Goal: Use online tool/utility: Utilize a website feature to perform a specific function

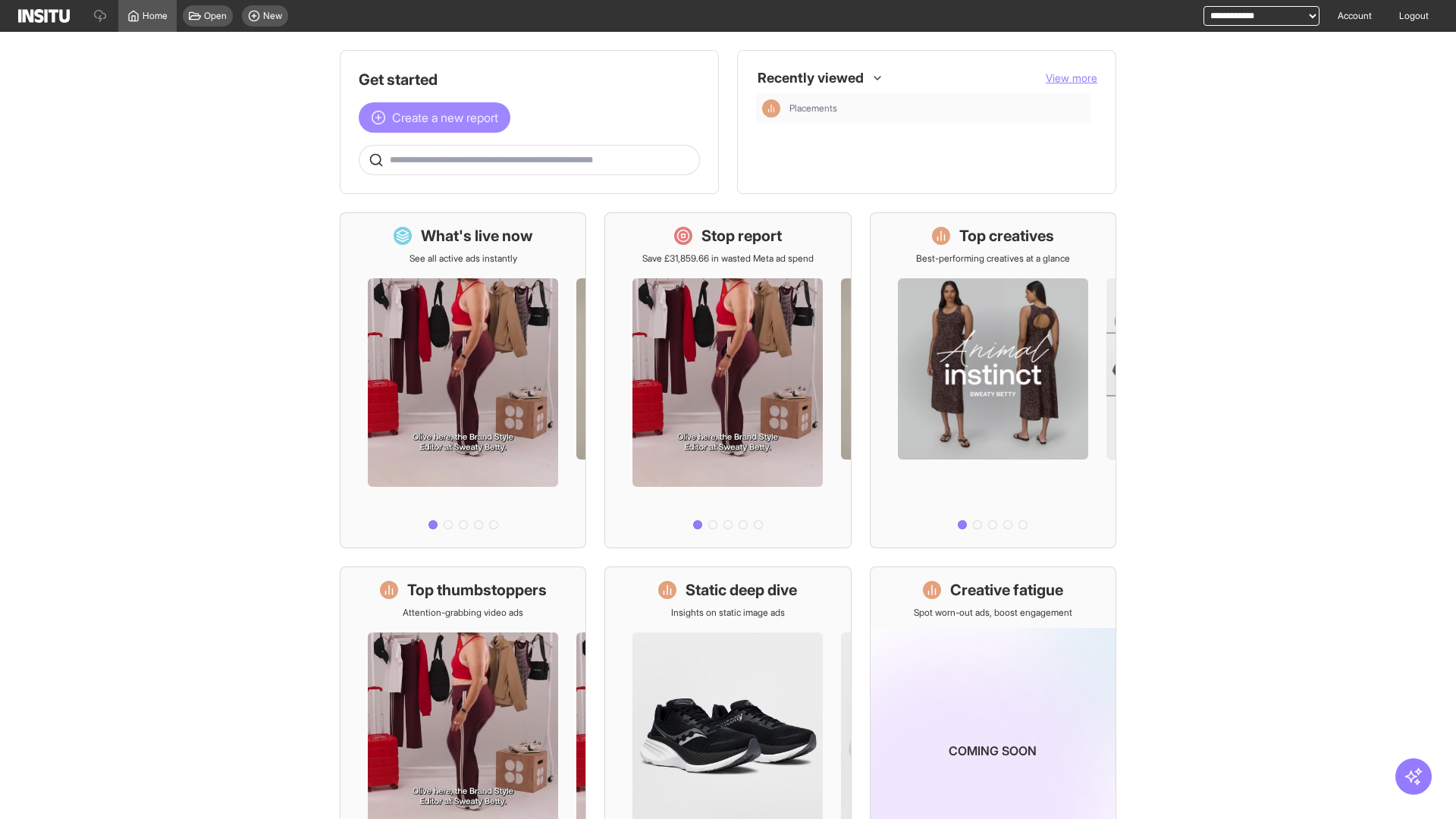
click at [439, 117] on span "Create a new report" at bounding box center [445, 117] width 106 height 18
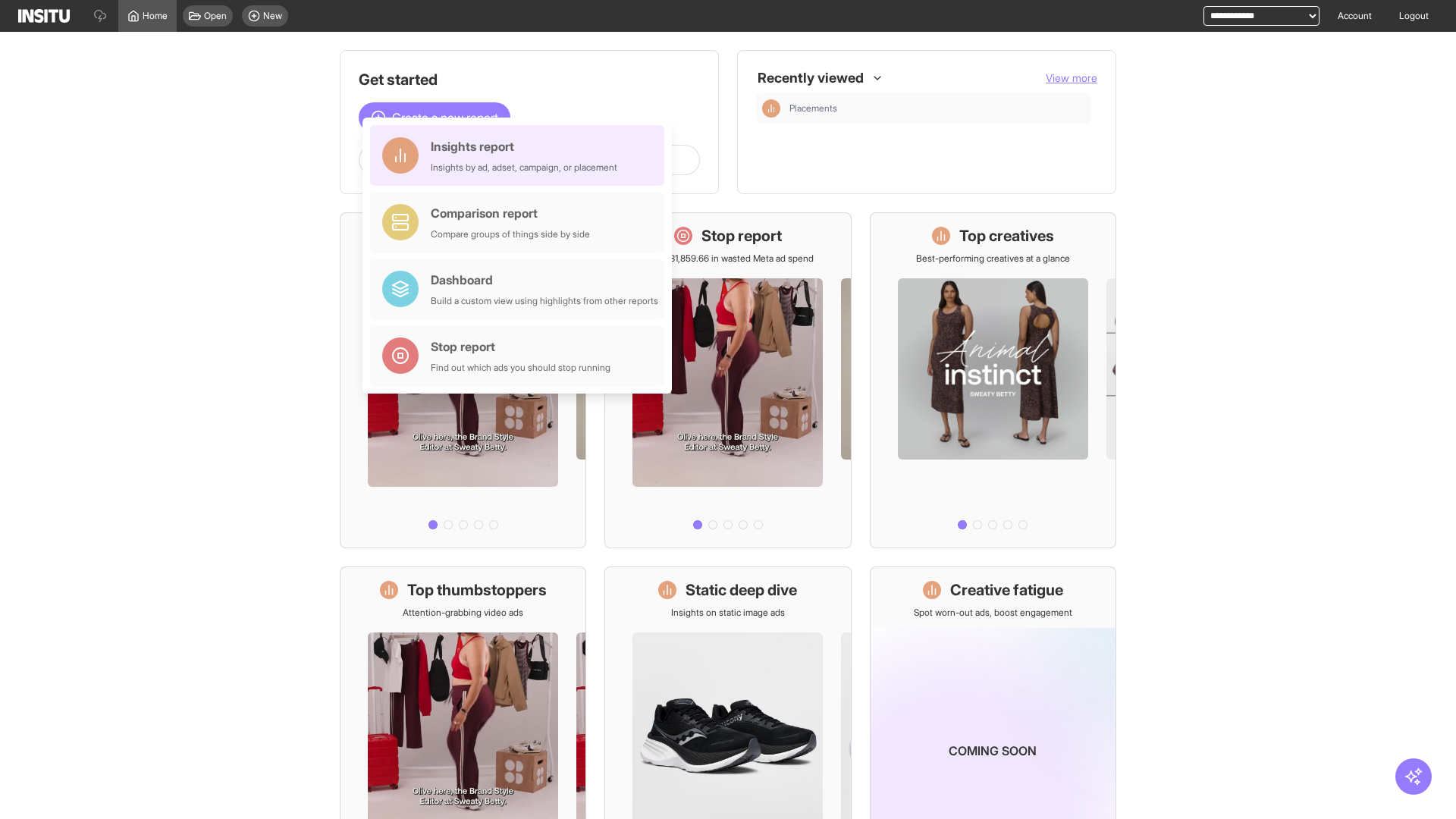
click at [521, 156] on div "Insights report Insights by ad, adset, campaign, or placement" at bounding box center [524, 155] width 186 height 36
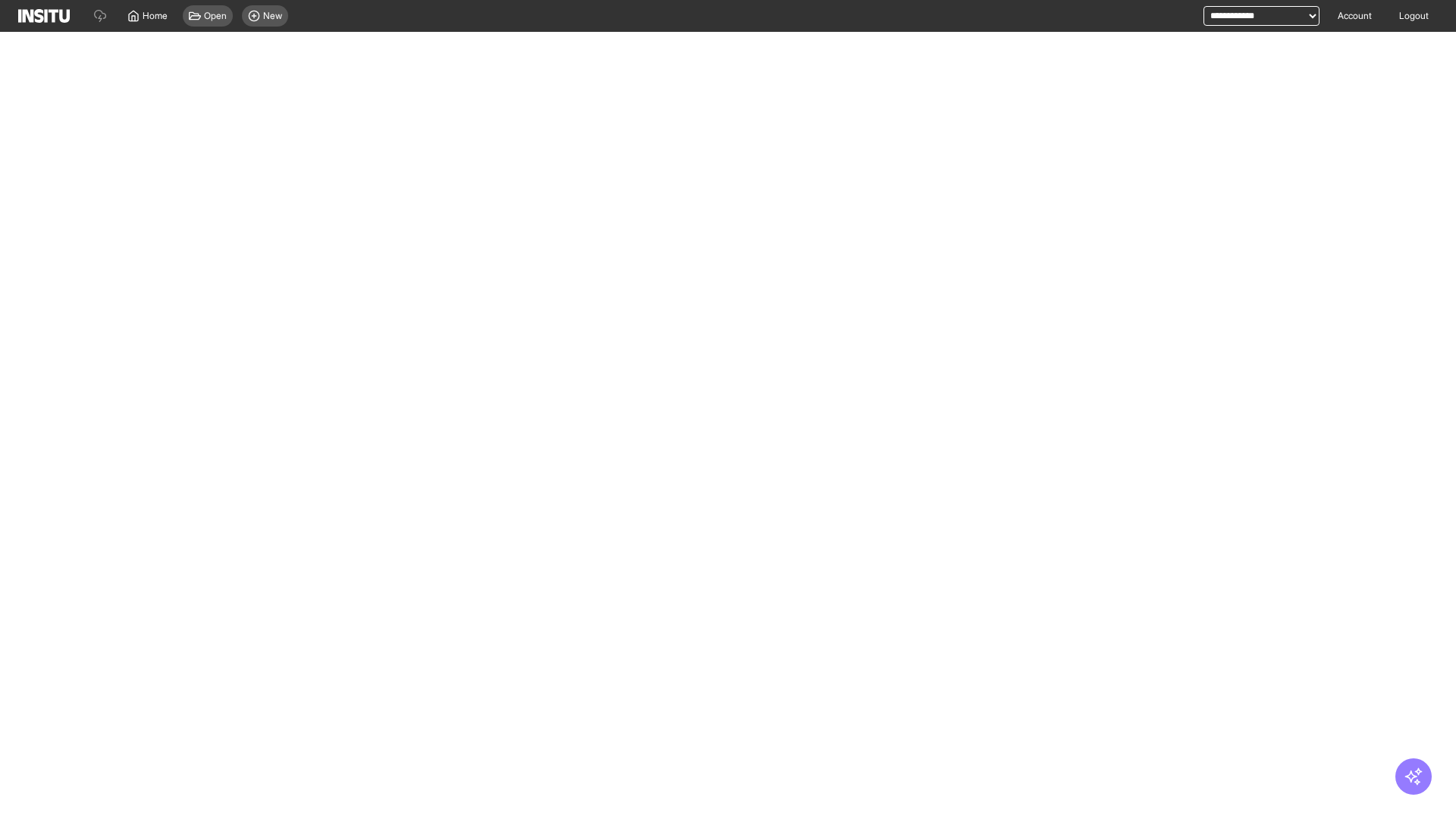
select select "**"
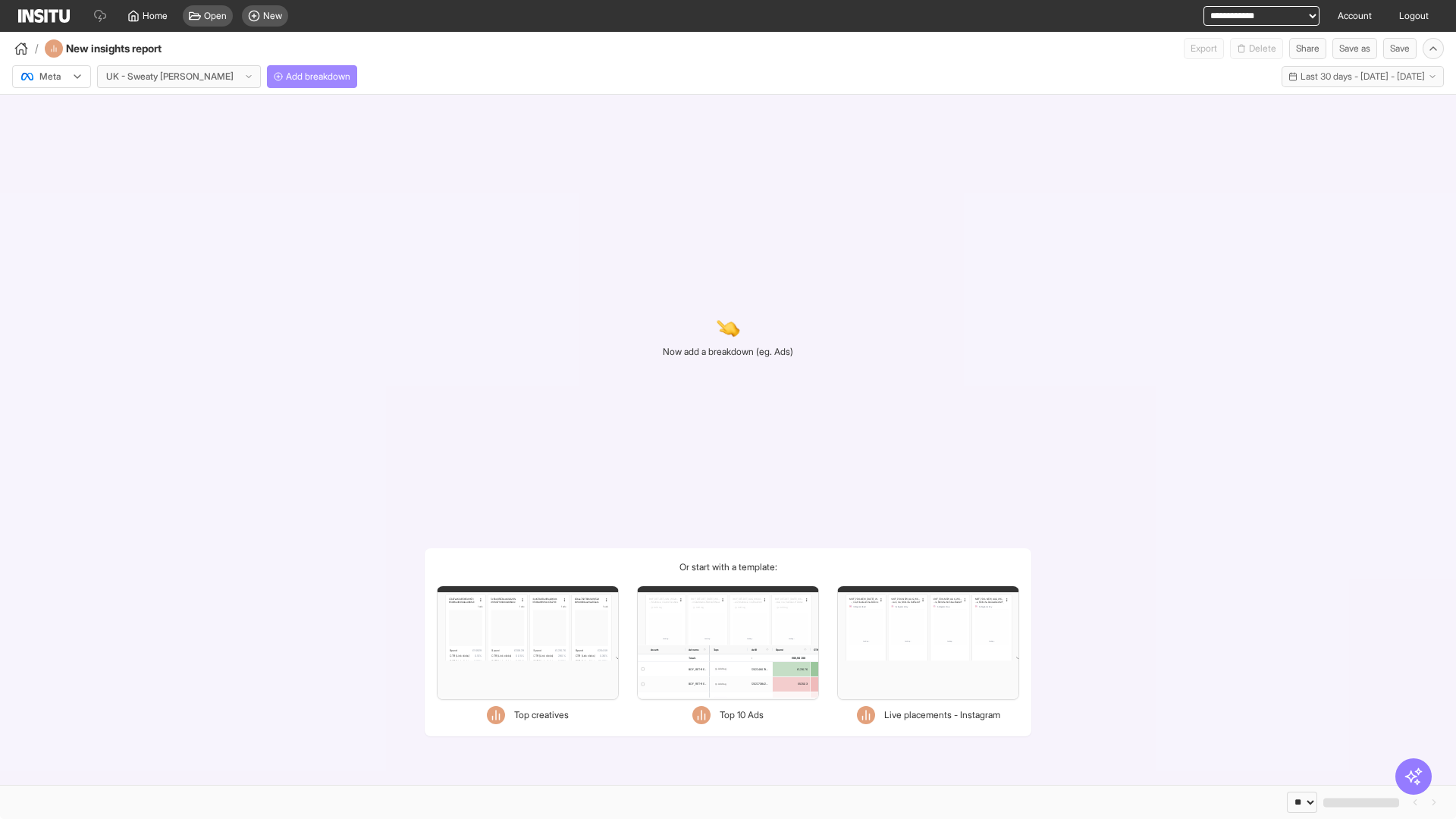
click at [286, 77] on span "Add breakdown" at bounding box center [318, 77] width 64 height 12
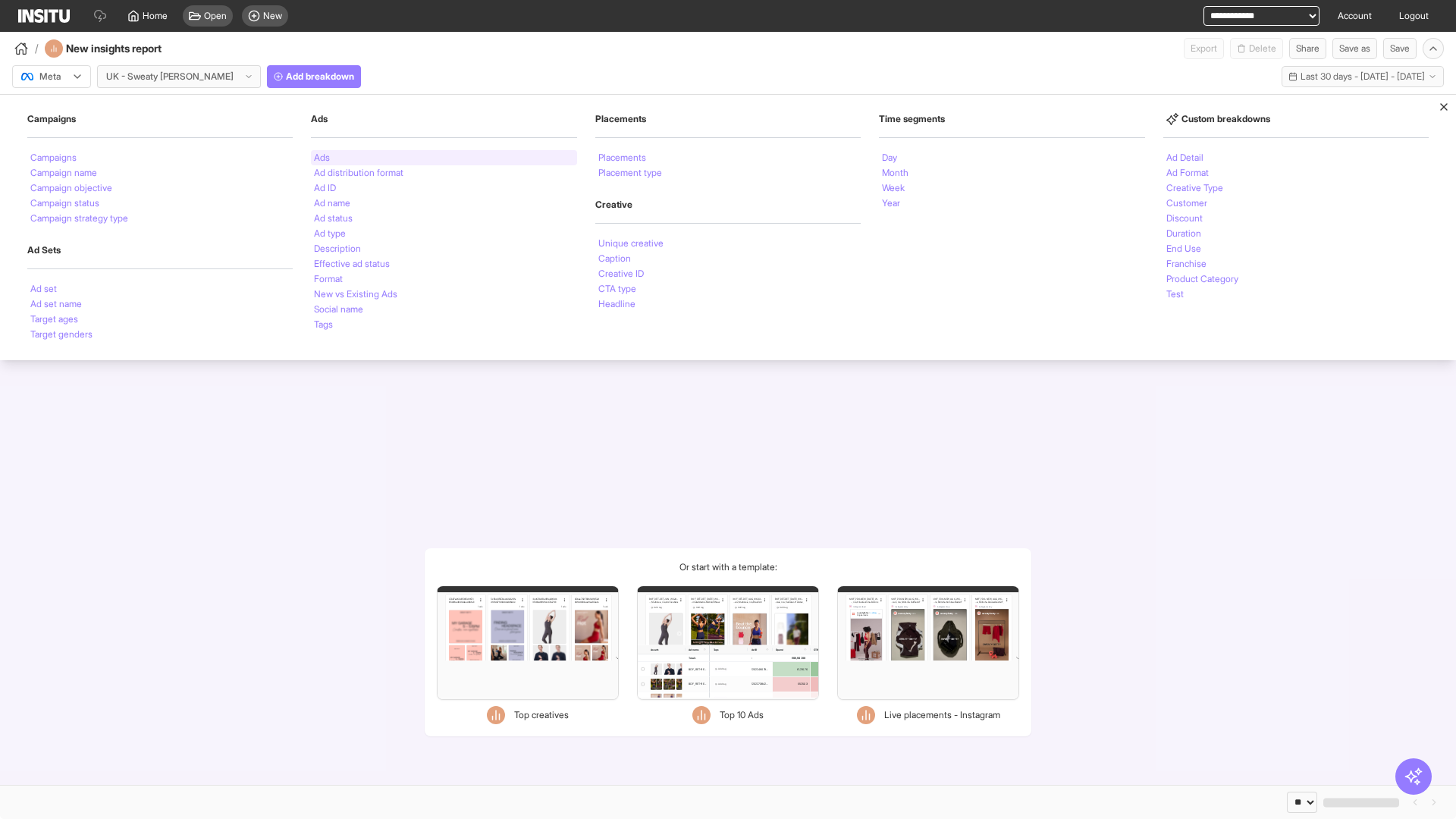
click at [321, 158] on li "Ads" at bounding box center [321, 158] width 16 height 9
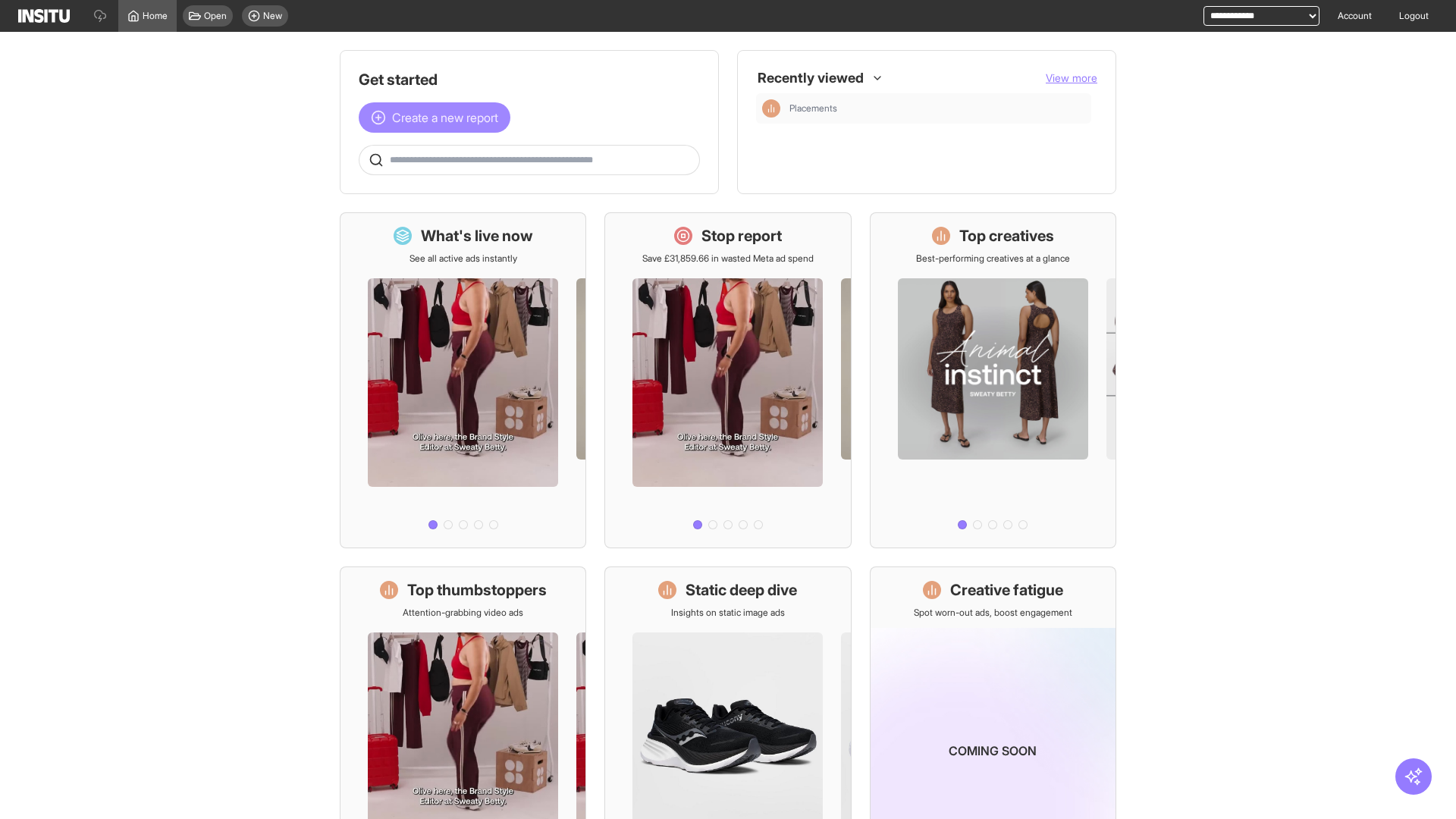
click at [439, 117] on span "Create a new report" at bounding box center [445, 117] width 106 height 18
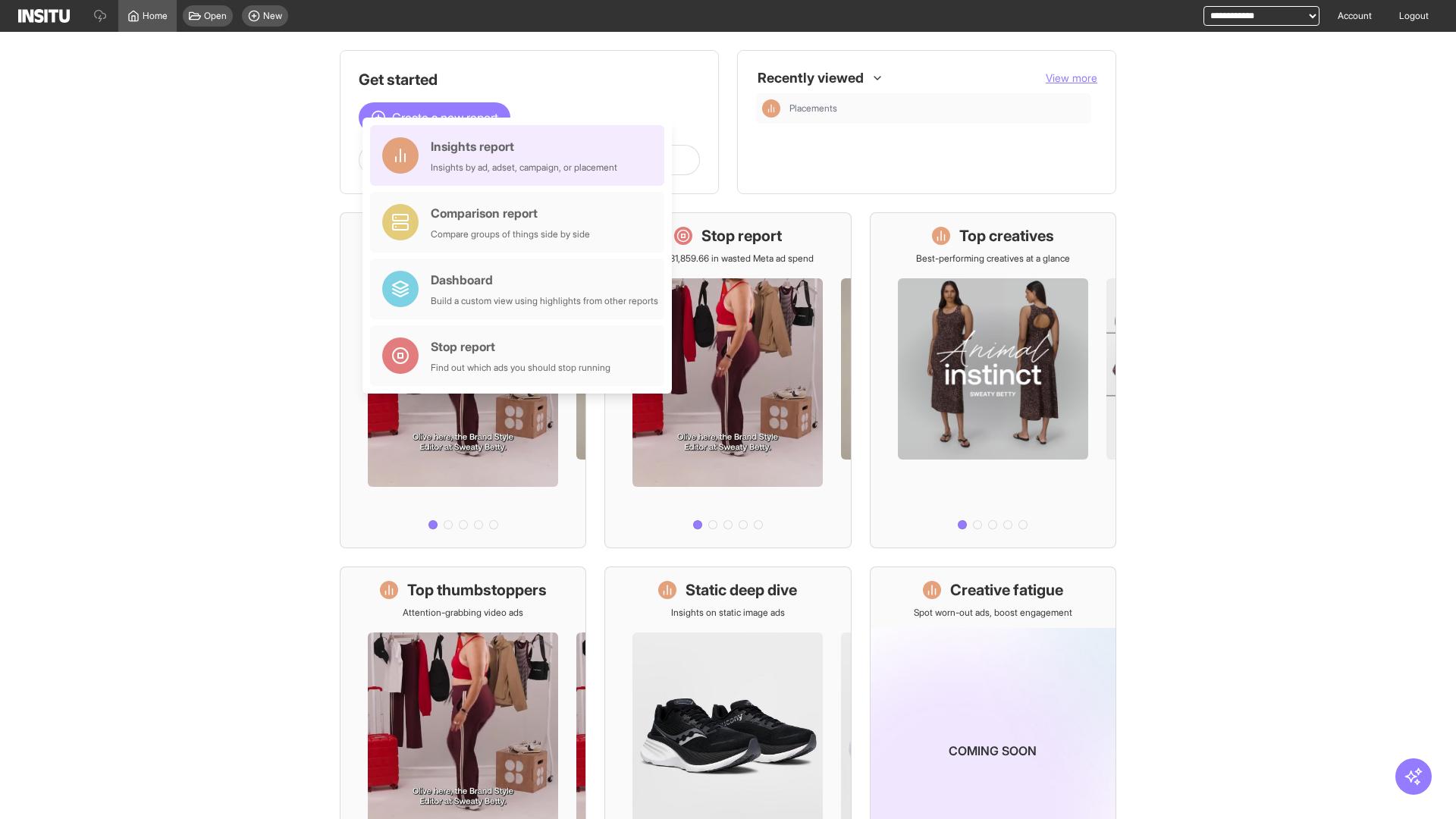
click at [521, 156] on div "Insights report Insights by ad, adset, campaign, or placement" at bounding box center [524, 155] width 186 height 36
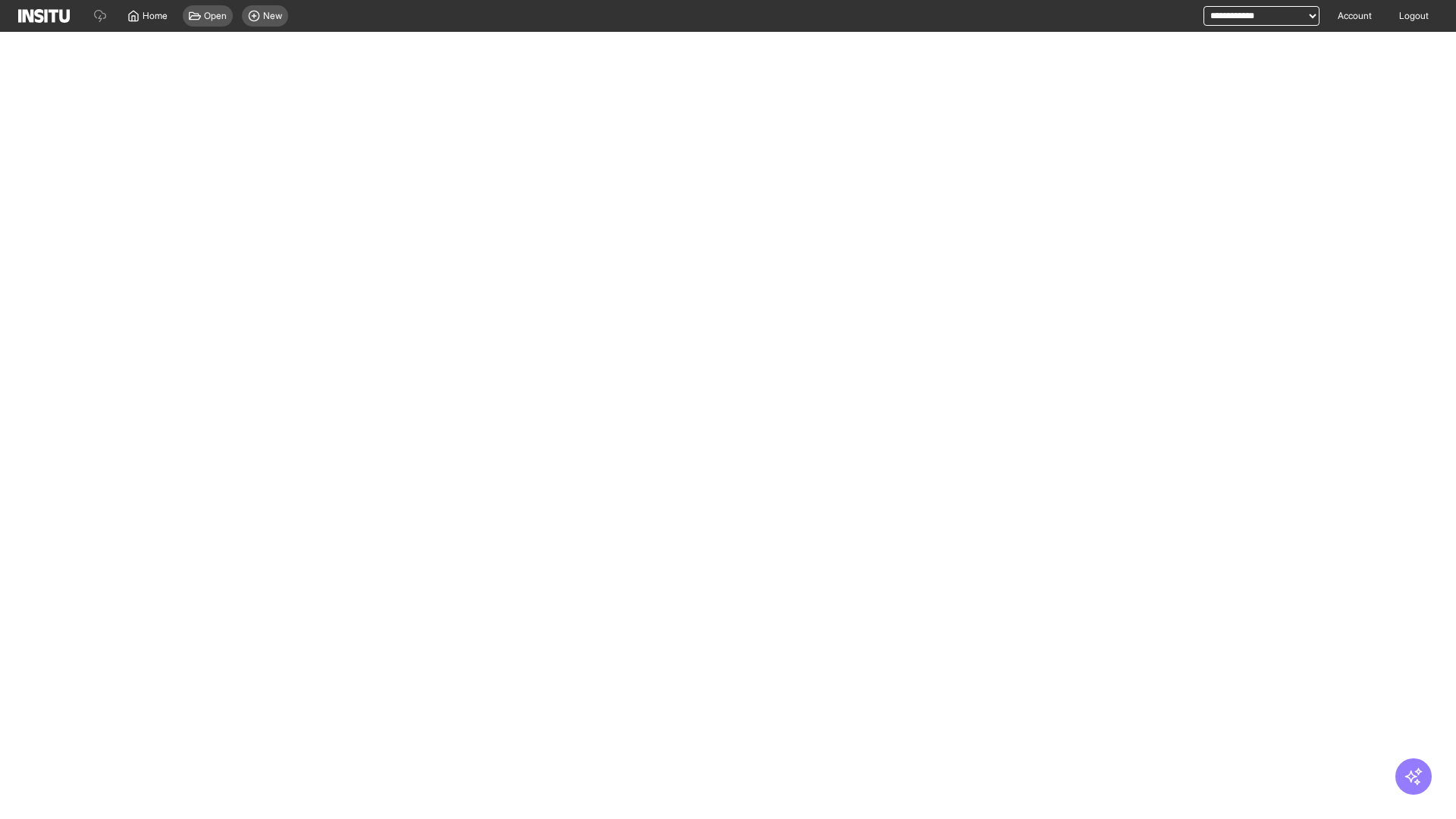
select select "**"
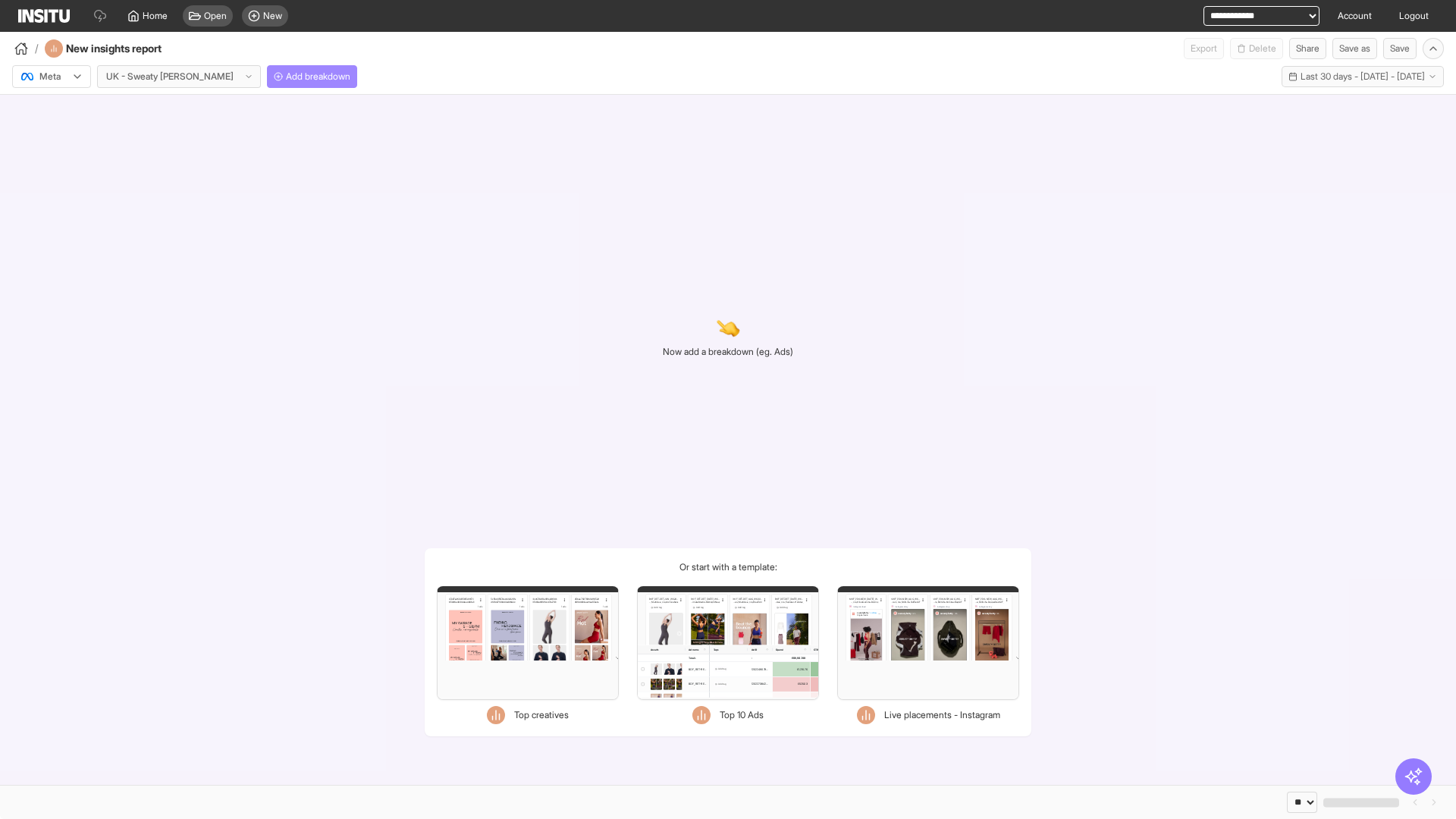
click at [286, 77] on span "Add breakdown" at bounding box center [318, 77] width 64 height 12
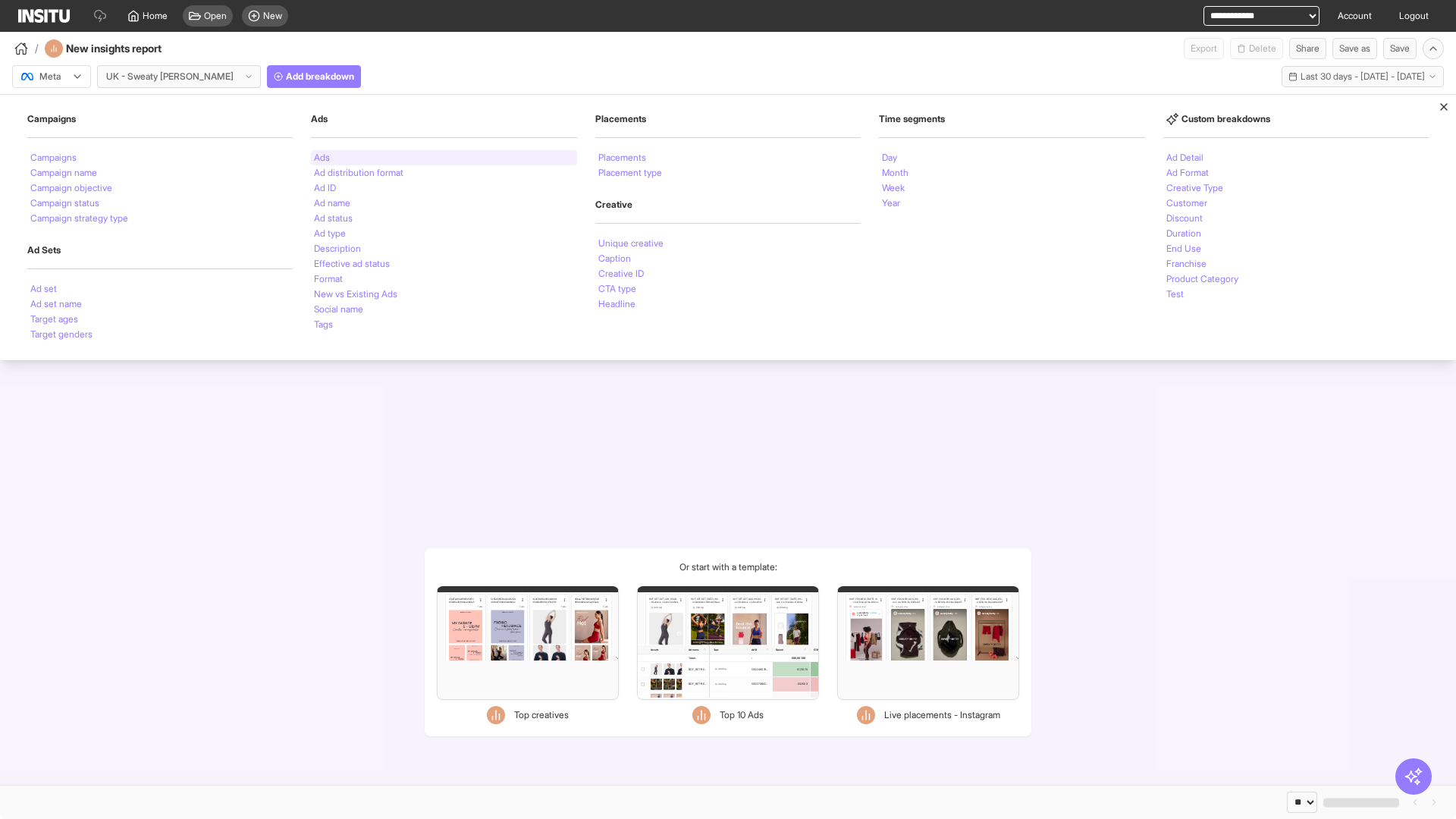
click at [321, 158] on li "Ads" at bounding box center [321, 158] width 16 height 9
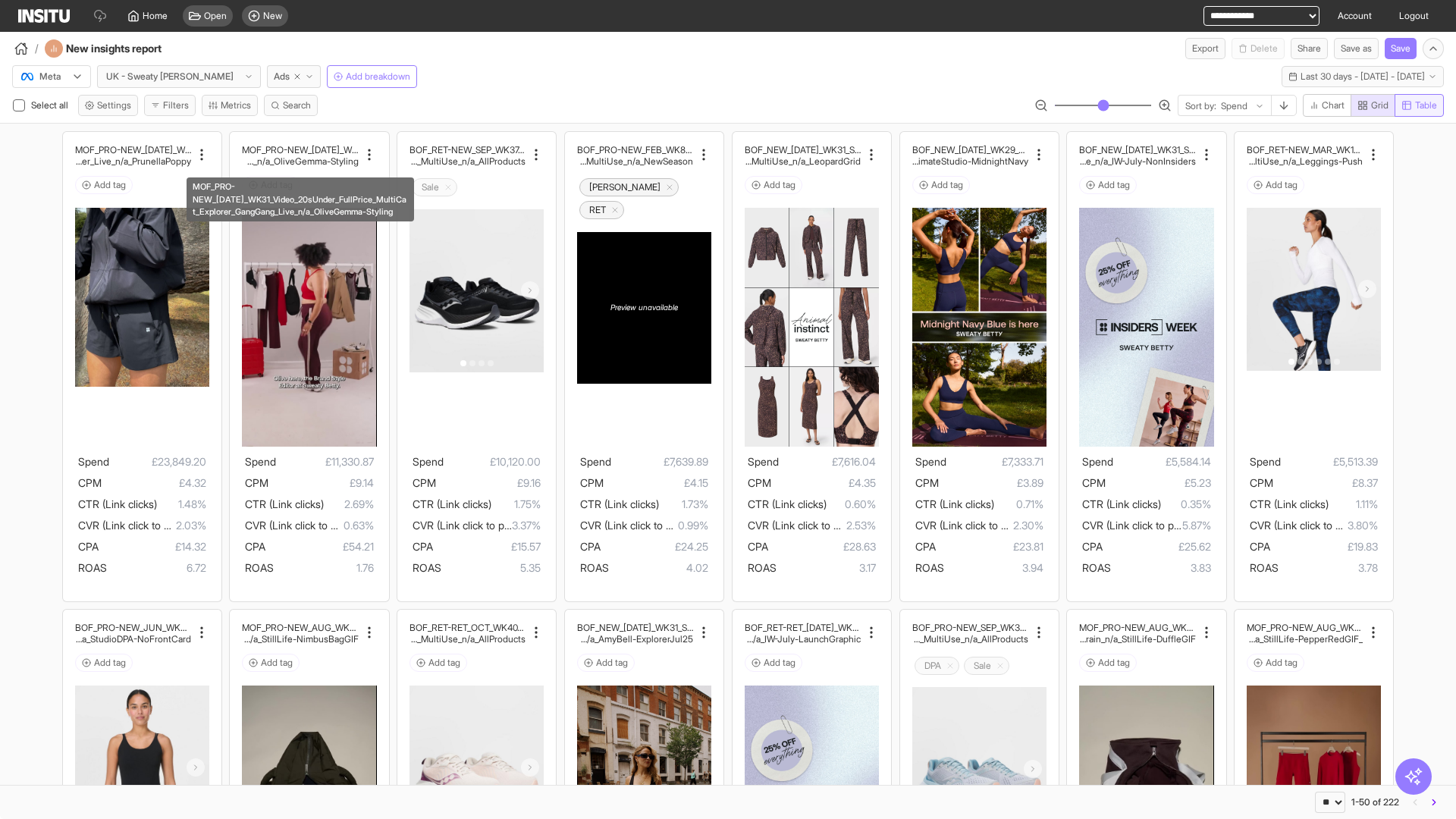
click at [1418, 105] on span "Table" at bounding box center [1425, 106] width 22 height 12
